Goal: Task Accomplishment & Management: Complete application form

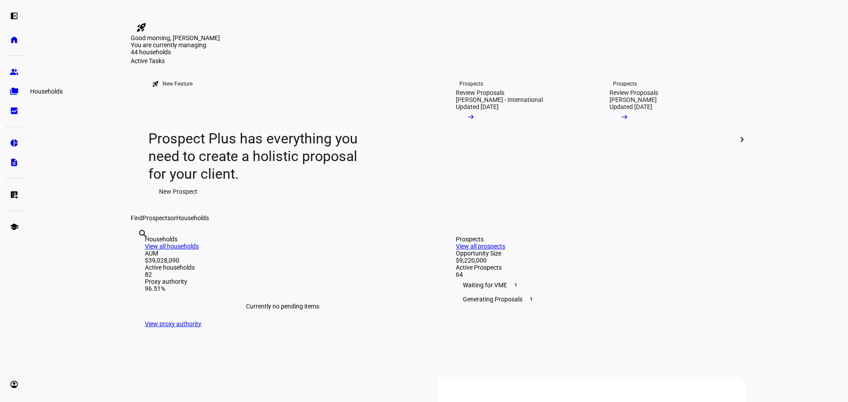
click at [11, 89] on eth-mat-symbol "folder_copy" at bounding box center [14, 91] width 9 height 9
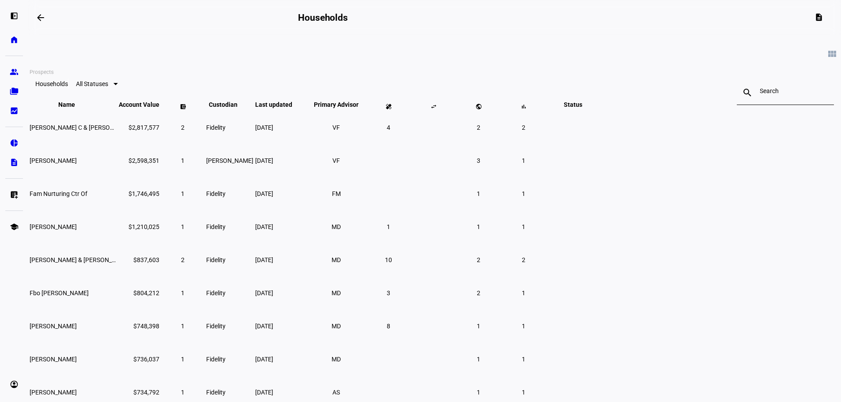
click at [12, 71] on eth-mat-symbol "group" at bounding box center [14, 72] width 9 height 9
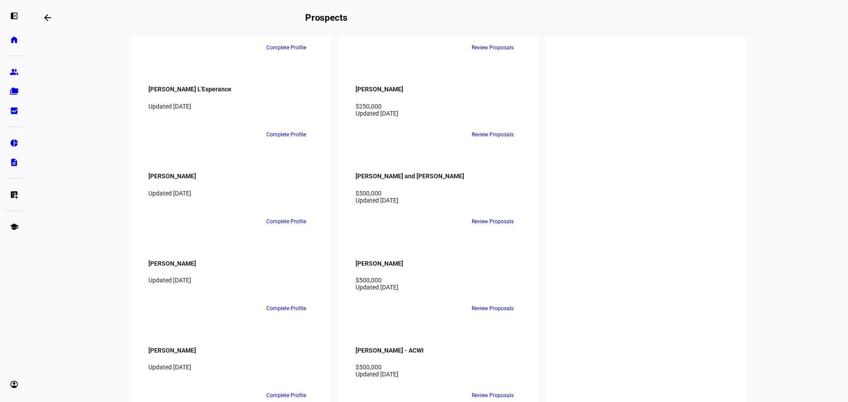
scroll to position [1325, 0]
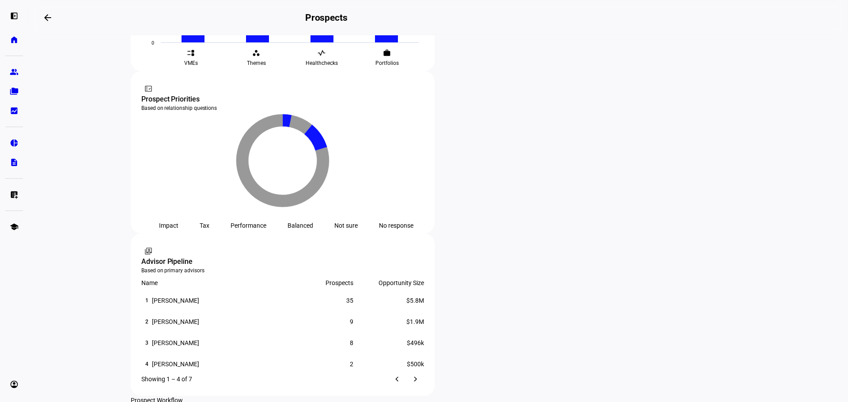
scroll to position [353, 0]
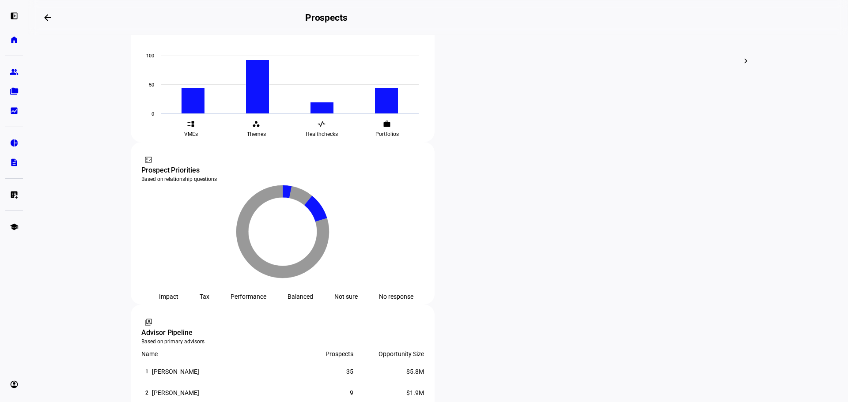
scroll to position [442, 0]
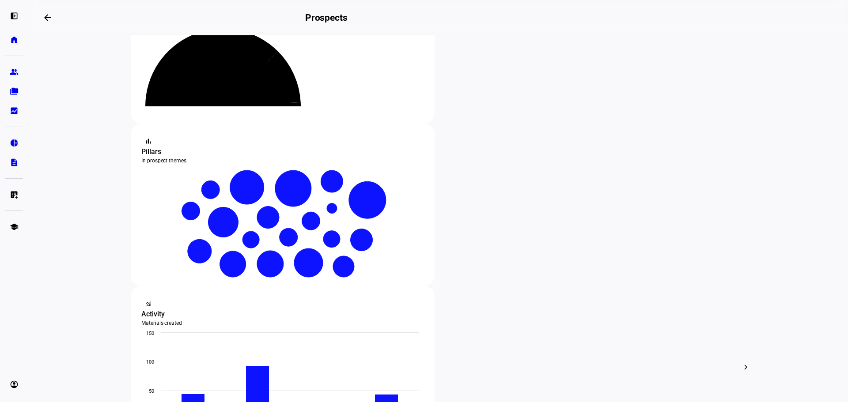
scroll to position [88, 0]
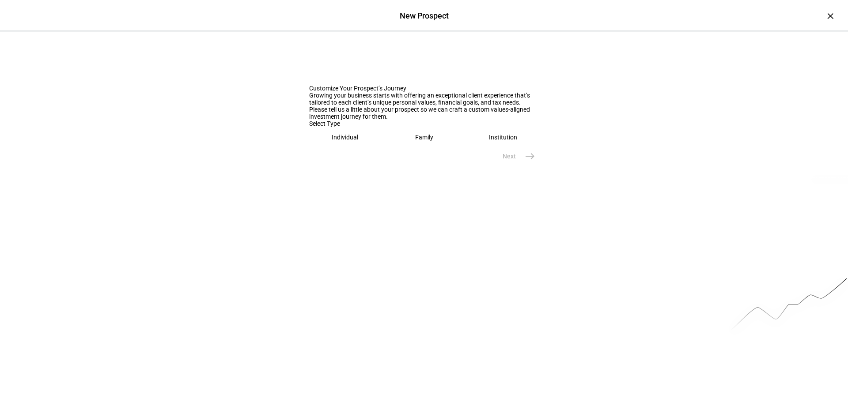
click at [339, 147] on eth-mega-radio-button "Individual" at bounding box center [345, 137] width 72 height 20
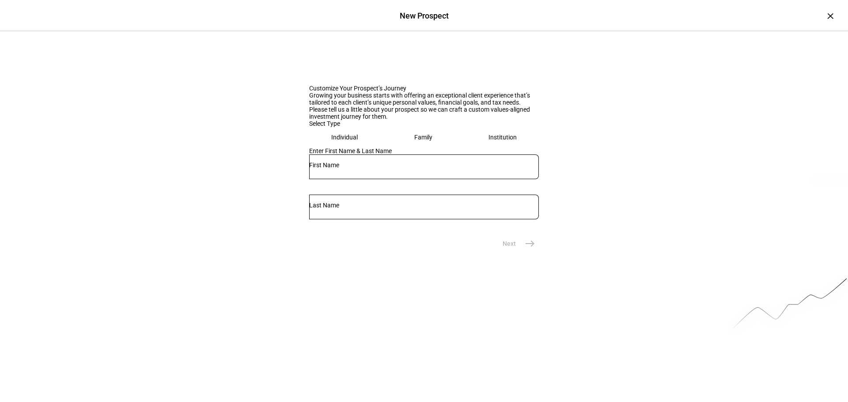
click at [366, 179] on div at bounding box center [424, 167] width 230 height 25
type input "Manar"
type input "Hirmina"
click at [510, 248] on span "Next" at bounding box center [509, 243] width 13 height 9
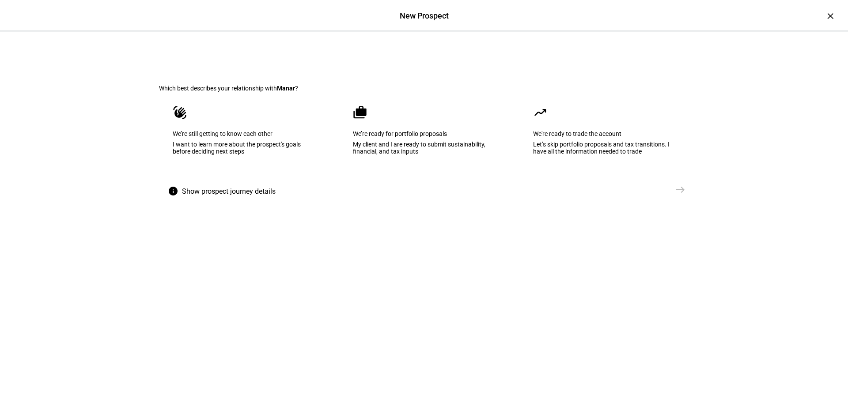
click at [274, 153] on eth-mega-radio-button "waving_hand We’re still getting to know each other I want to learn more about t…" at bounding box center [244, 136] width 170 height 89
drag, startPoint x: 673, startPoint y: 253, endPoint x: 526, endPoint y: 244, distance: 147.3
click at [675, 195] on mat-icon "east" at bounding box center [680, 190] width 11 height 11
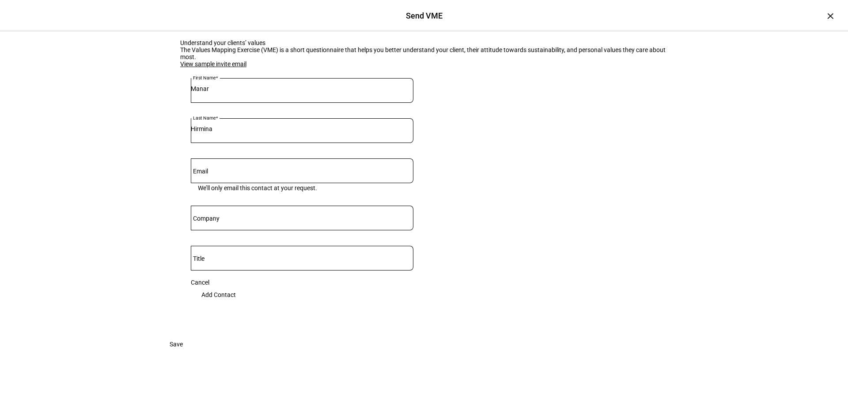
scroll to position [110, 0]
click at [229, 166] on input "Email" at bounding box center [302, 169] width 223 height 7
paste input "[EMAIL_ADDRESS][DOMAIN_NAME]"
type input "[EMAIL_ADDRESS][DOMAIN_NAME]"
click at [246, 286] on span at bounding box center [219, 295] width 56 height 18
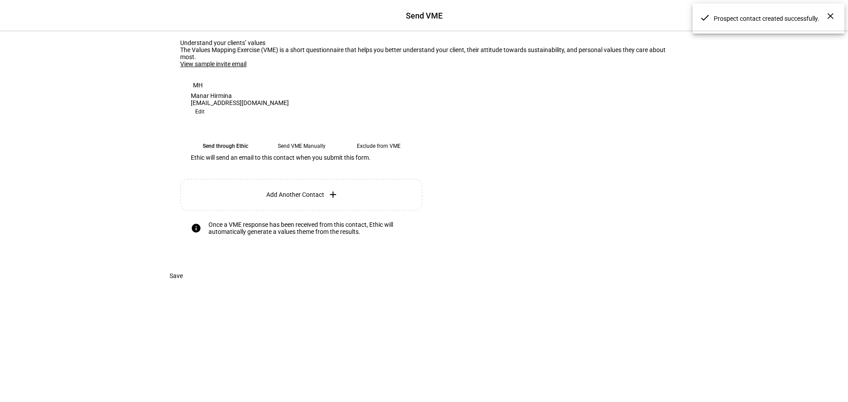
scroll to position [60, 0]
click at [278, 154] on eth-mega-radio-button "Send VME Manually" at bounding box center [302, 146] width 70 height 16
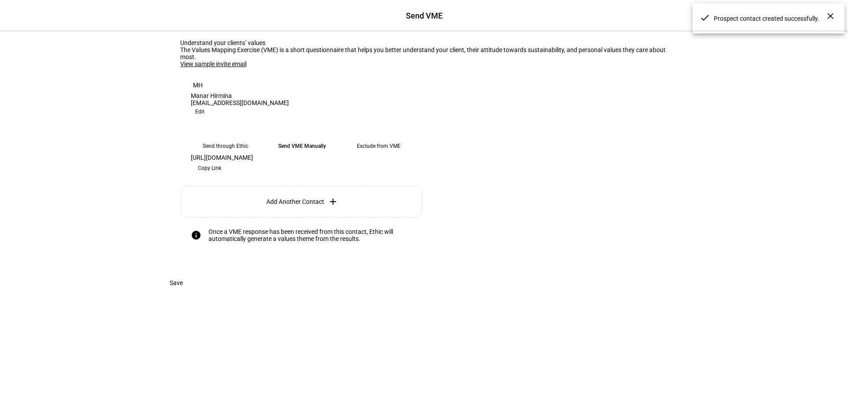
click at [221, 175] on span "Copy Link" at bounding box center [209, 168] width 23 height 14
click at [183, 292] on span "Save" at bounding box center [176, 283] width 13 height 18
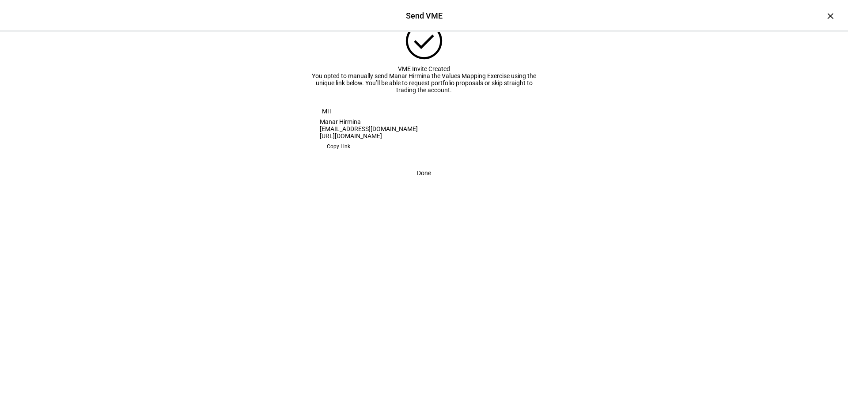
scroll to position [14, 0]
drag, startPoint x: 667, startPoint y: 169, endPoint x: 735, endPoint y: 158, distance: 69.0
click at [667, 169] on div "check_circle VME Invite Created You opted to manually send Manar Hirmina the Va…" at bounding box center [424, 113] width 848 height 190
click at [432, 182] on span at bounding box center [423, 173] width 35 height 18
